Goal: Task Accomplishment & Management: Use online tool/utility

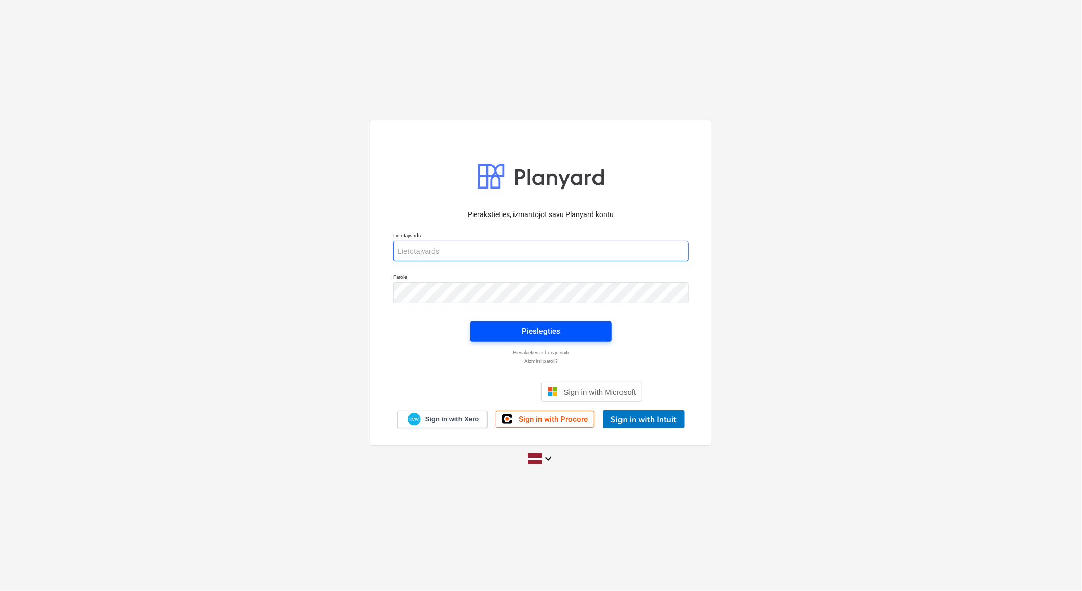
type input "[EMAIL_ADDRESS][DOMAIN_NAME]"
click at [538, 331] on div "Pieslēgties" at bounding box center [541, 331] width 39 height 13
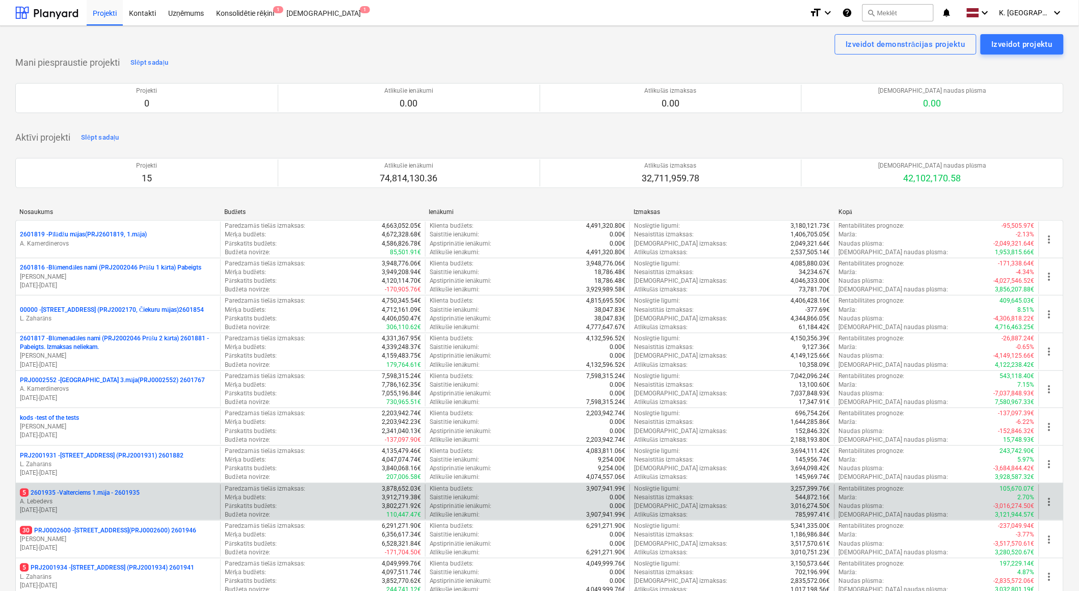
click at [121, 494] on p "5 2601935 - Valterciems 1.māja - 2601935" at bounding box center [80, 493] width 120 height 9
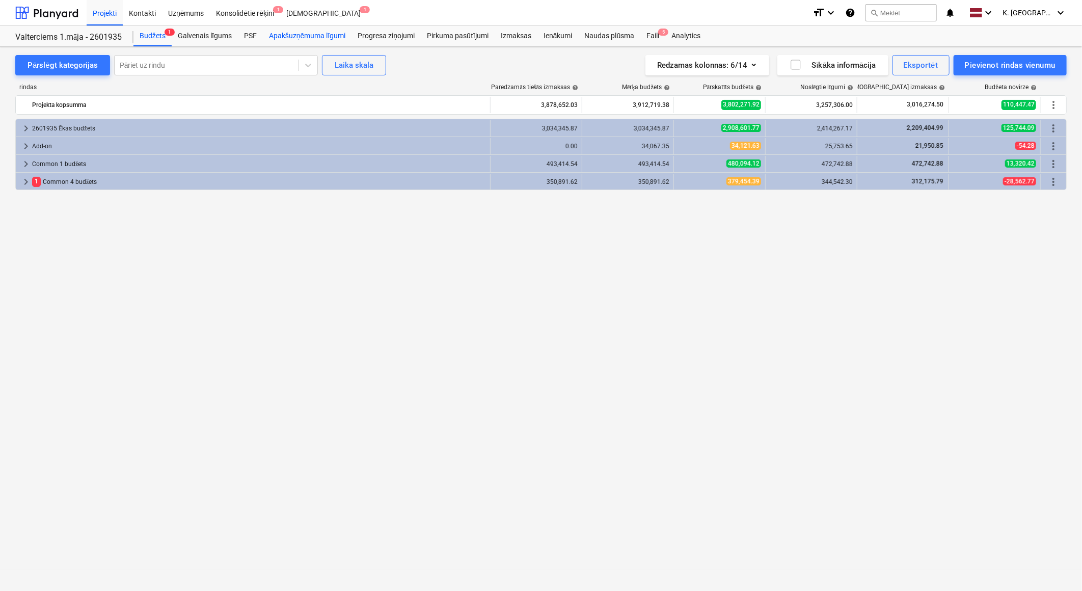
click at [310, 33] on div "Apakšuzņēmuma līgumi" at bounding box center [307, 36] width 89 height 20
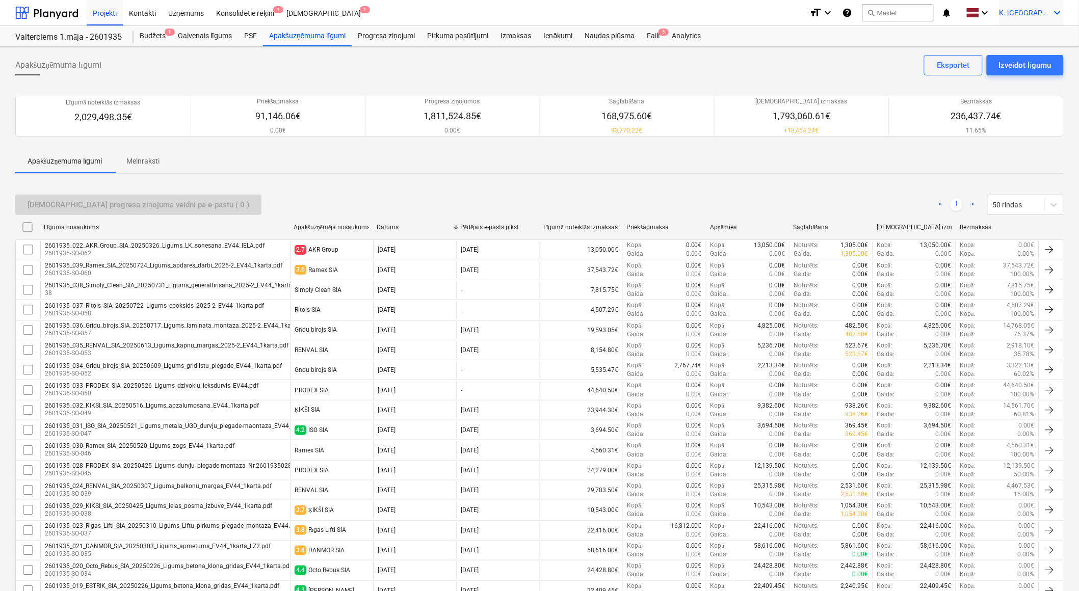
click at [538, 14] on span "K. [GEOGRAPHIC_DATA]" at bounding box center [1024, 13] width 51 height 8
click at [538, 57] on div "Izlogoties" at bounding box center [1032, 56] width 61 height 16
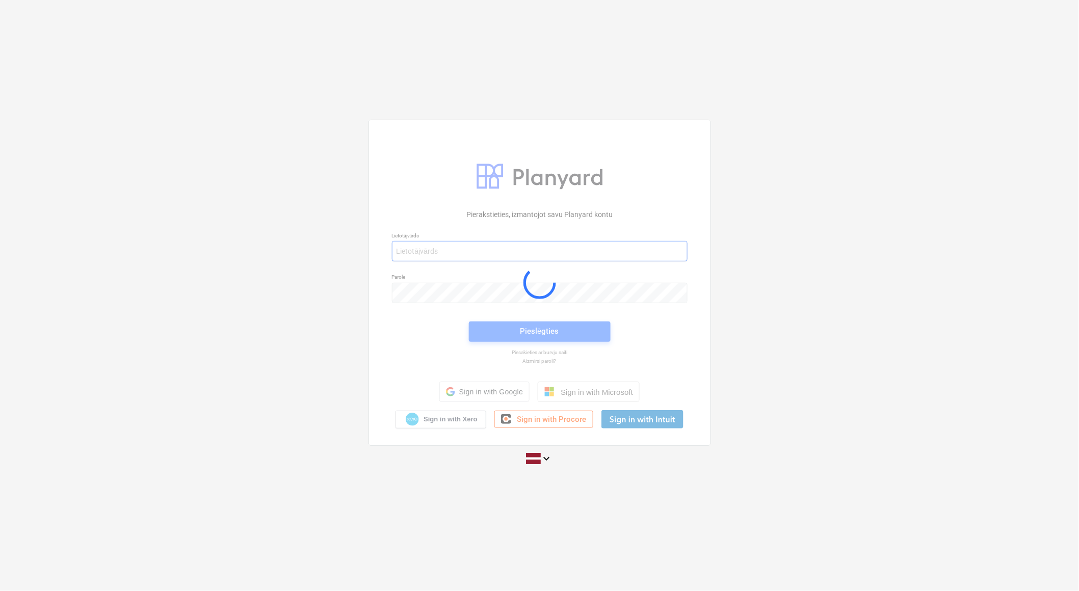
type input "[EMAIL_ADDRESS][DOMAIN_NAME]"
